Goal: Find specific page/section: Find specific page/section

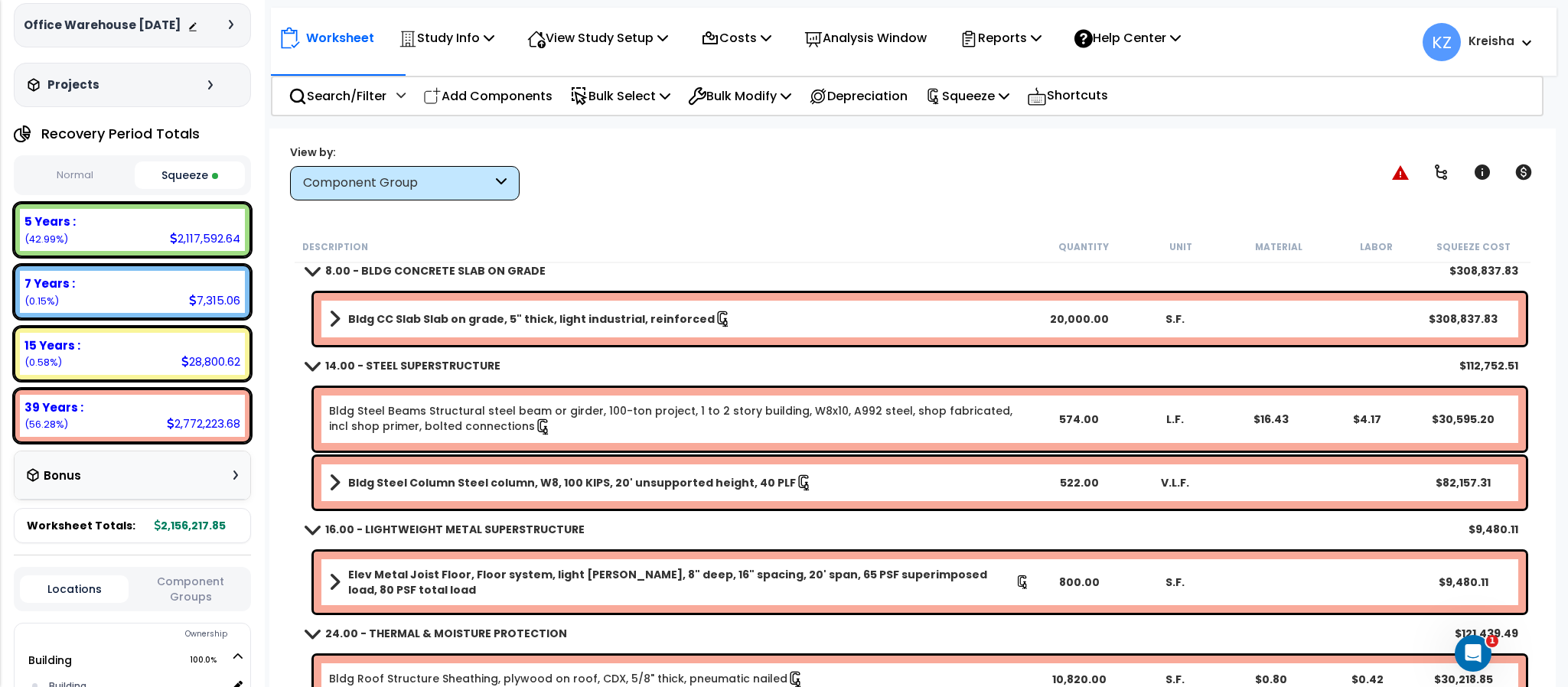
scroll to position [133, 0]
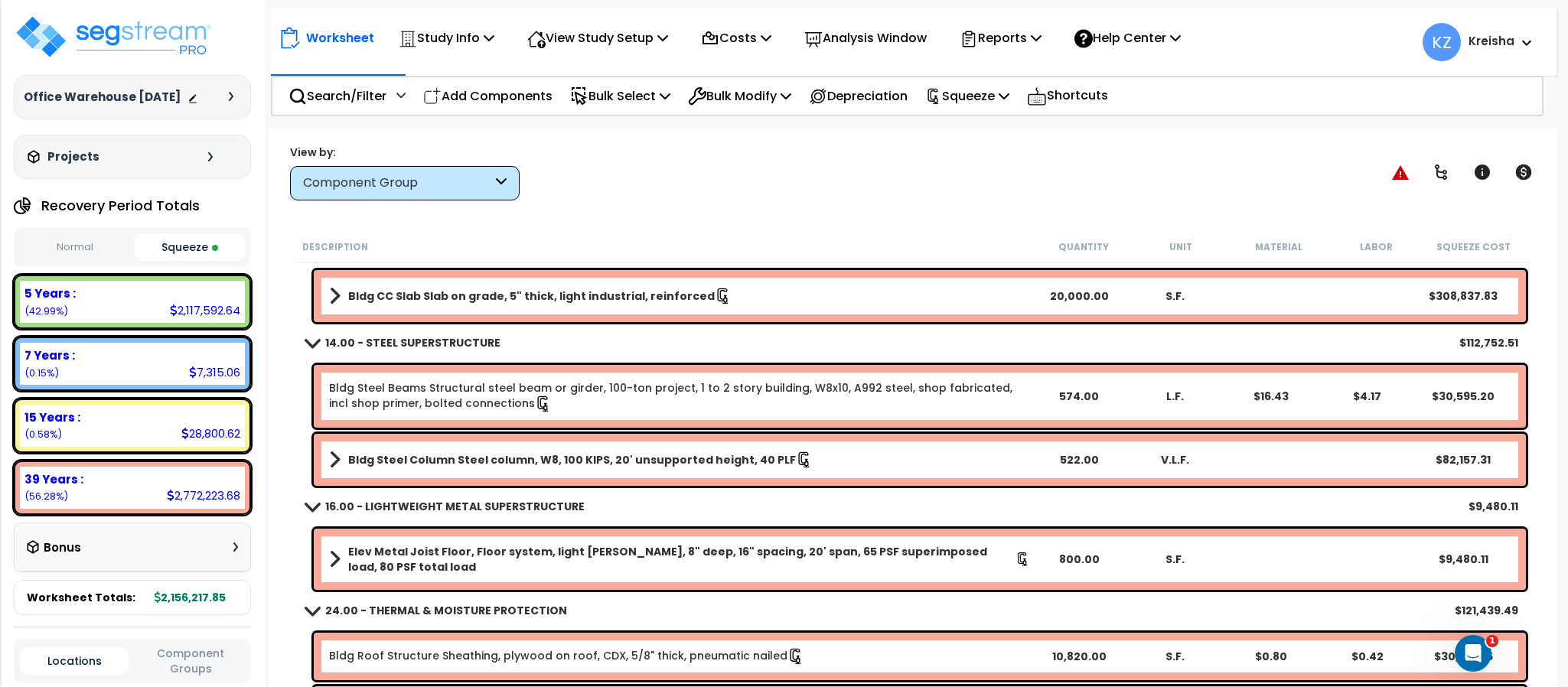
scroll to position [72, 0]
